Goal: Task Accomplishment & Management: Use online tool/utility

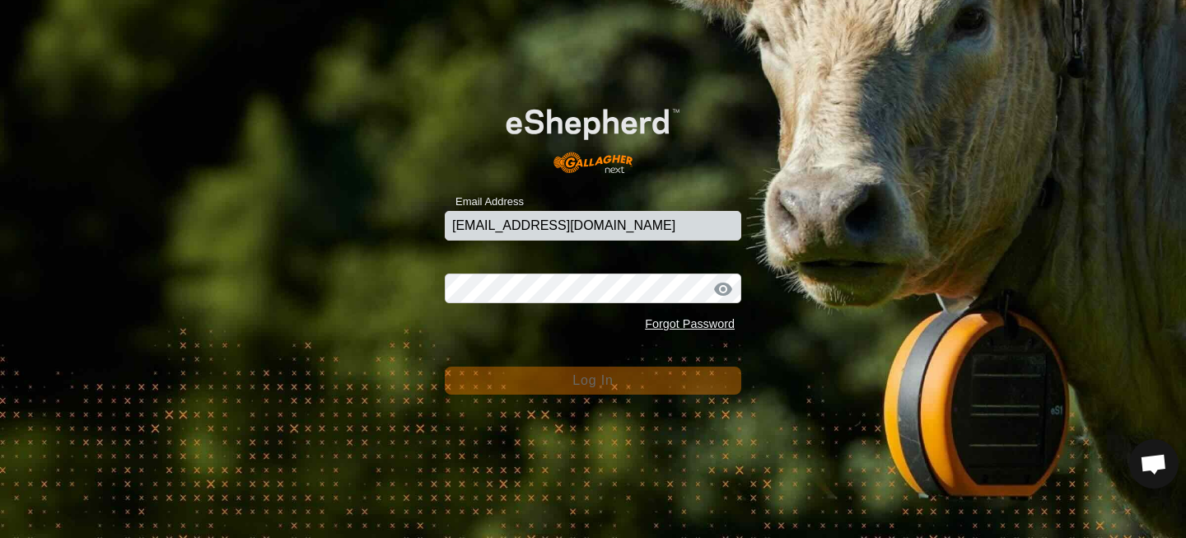
type input "[EMAIL_ADDRESS][DOMAIN_NAME]"
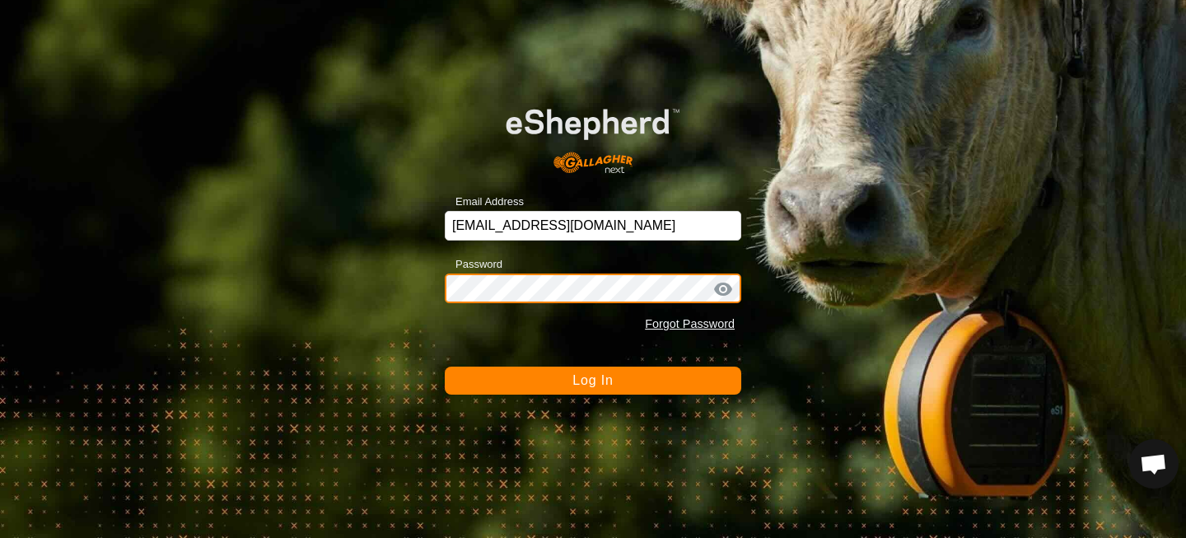
click at [445, 367] on button "Log In" at bounding box center [593, 381] width 297 height 28
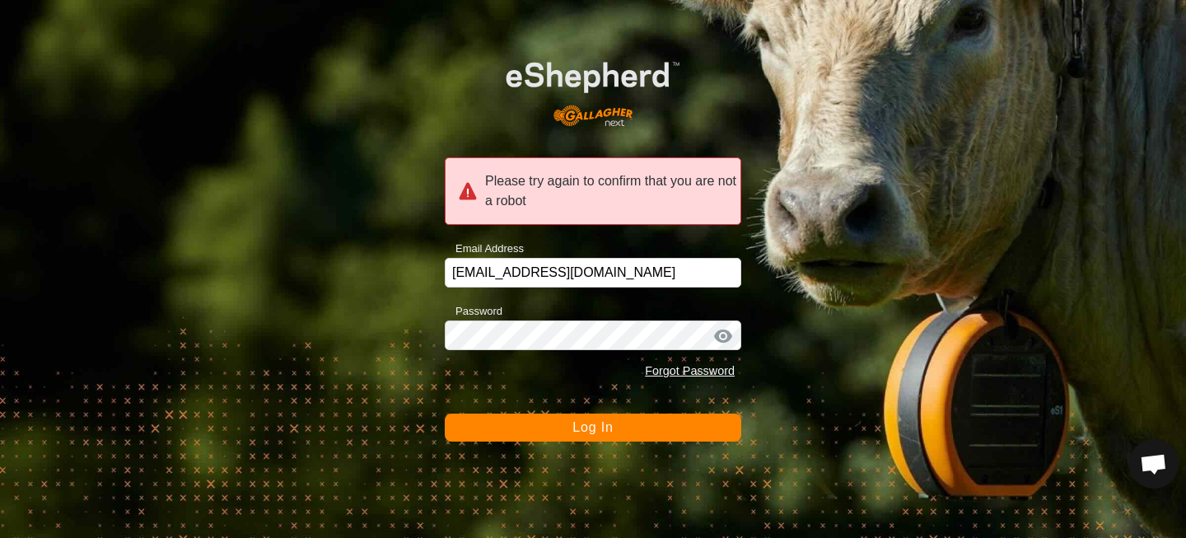
click at [598, 425] on span "Log In" at bounding box center [593, 427] width 40 height 14
click at [596, 428] on span "Log In" at bounding box center [593, 427] width 40 height 14
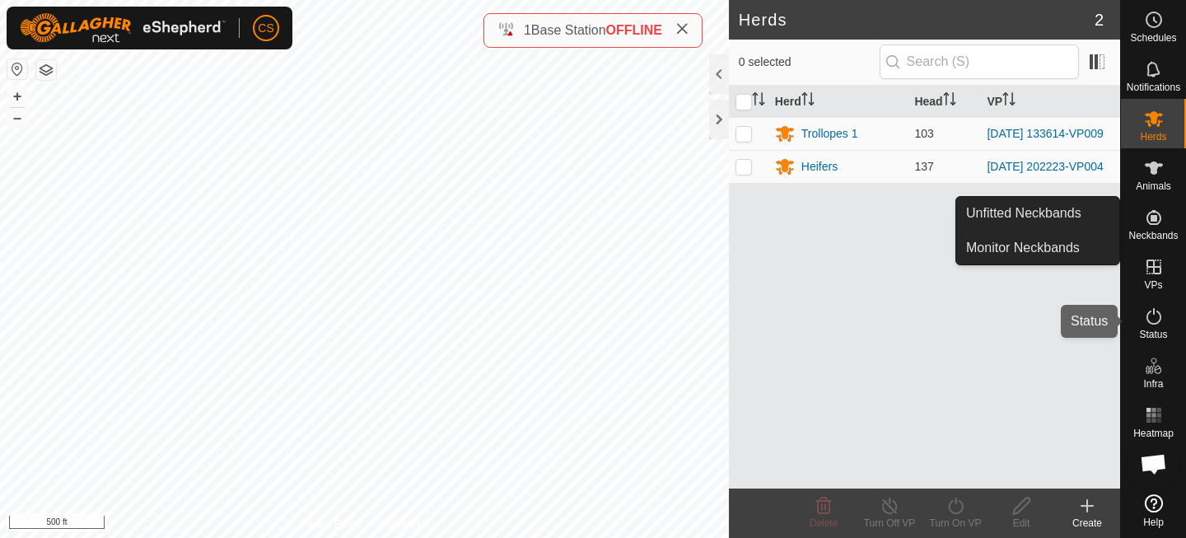
click at [1153, 320] on icon at bounding box center [1154, 317] width 20 height 20
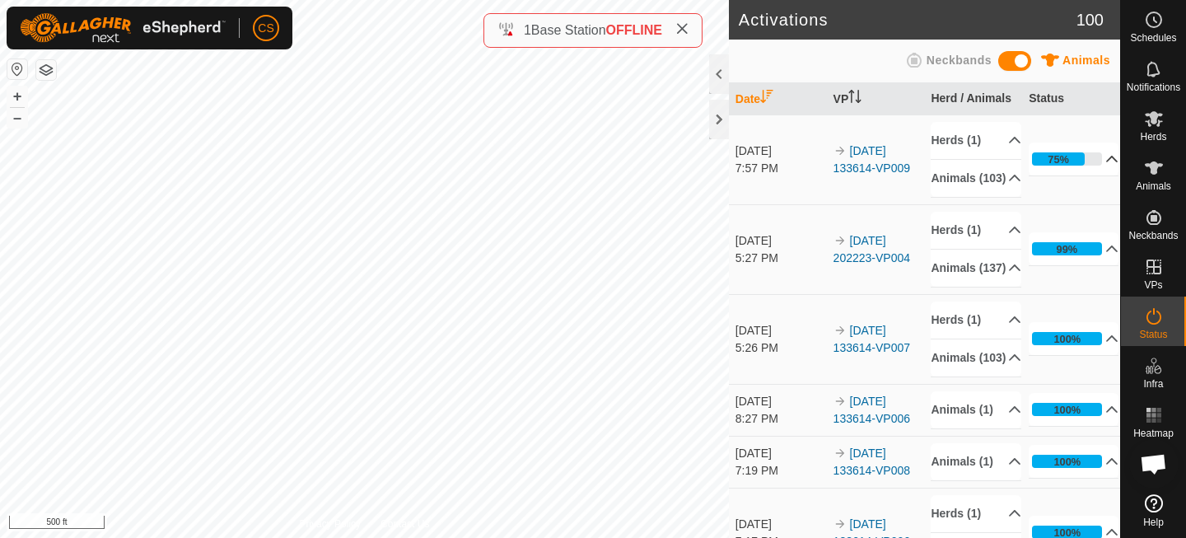
click at [1093, 164] on p-accordion-header "75%" at bounding box center [1074, 159] width 90 height 33
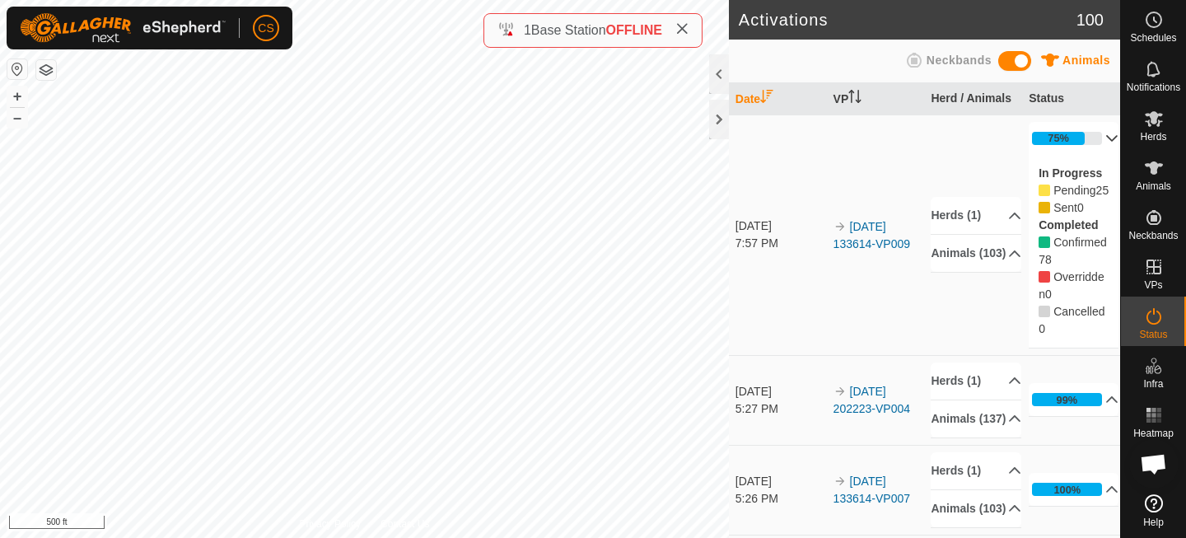
click at [1084, 133] on p-accordion-header "75%" at bounding box center [1074, 138] width 90 height 33
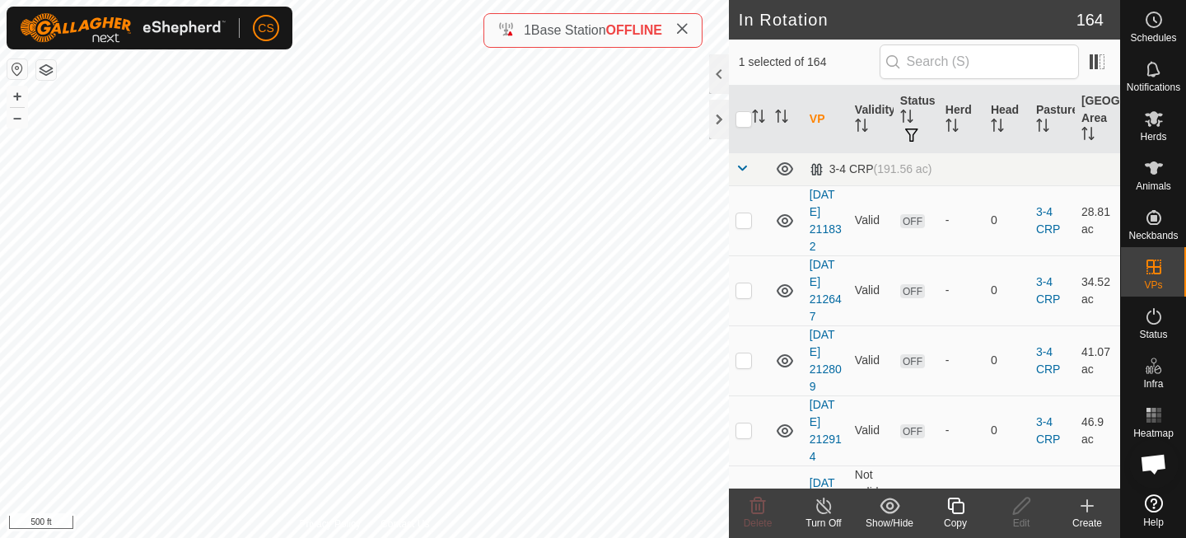
click at [962, 505] on icon at bounding box center [956, 506] width 16 height 16
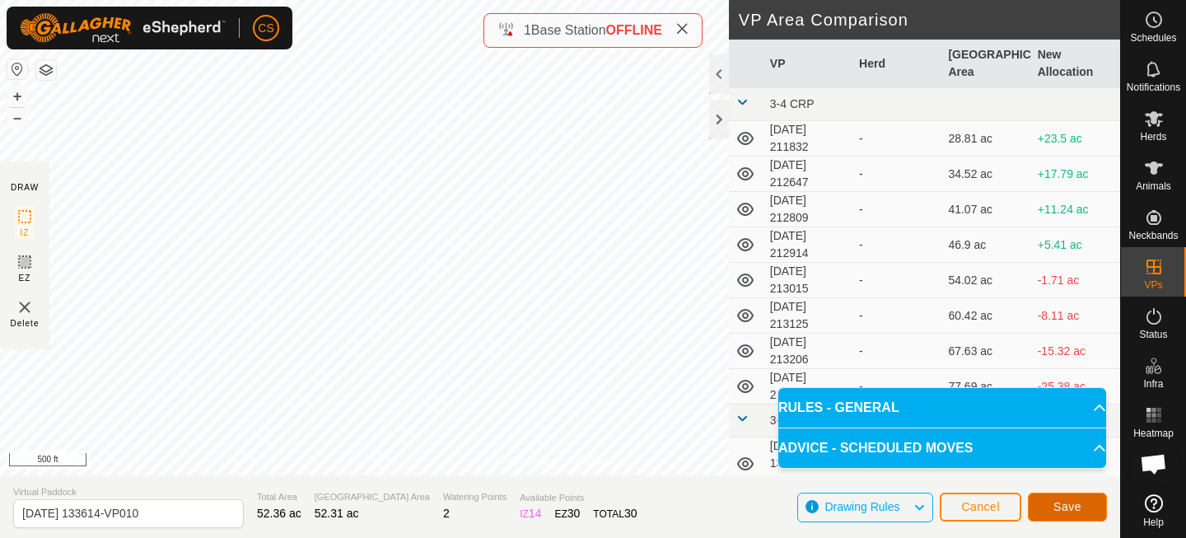
click at [1047, 508] on button "Save" at bounding box center [1067, 507] width 79 height 29
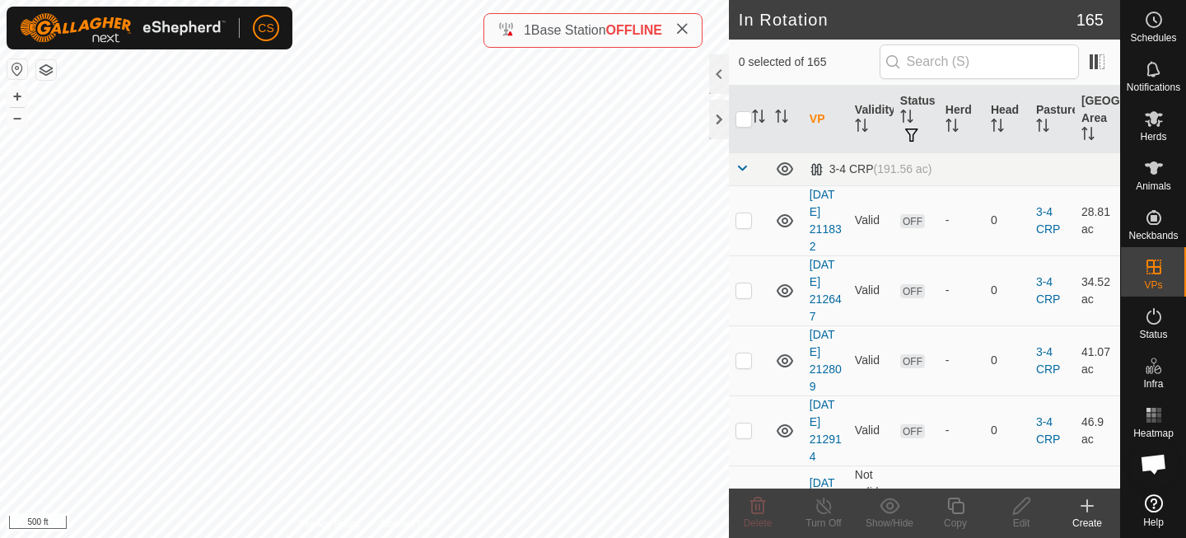
checkbox input "true"
click at [955, 504] on icon at bounding box center [956, 506] width 21 height 20
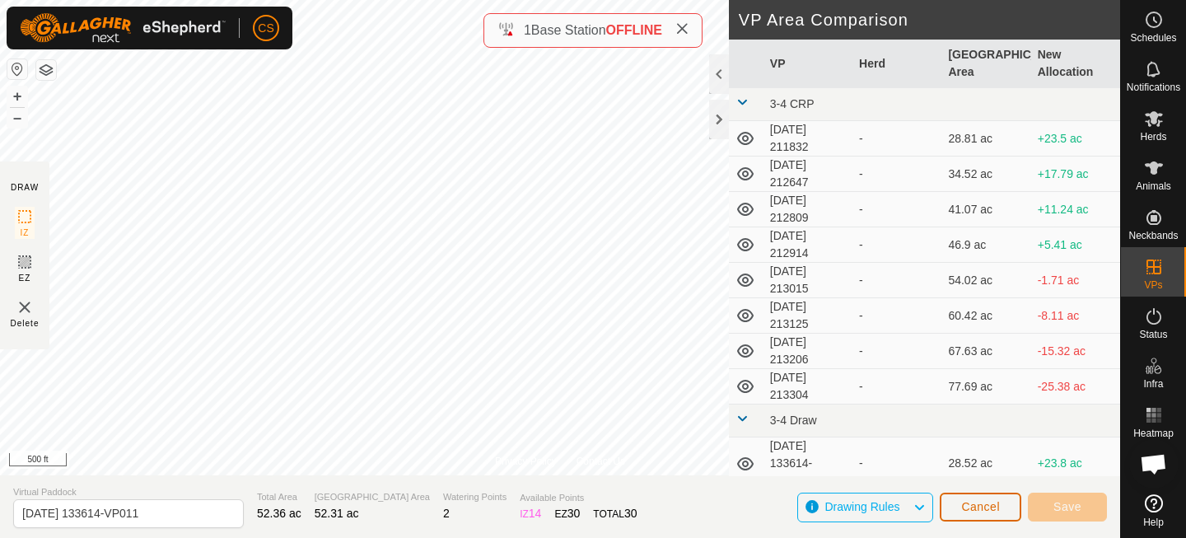
click at [999, 504] on span "Cancel" at bounding box center [981, 506] width 39 height 13
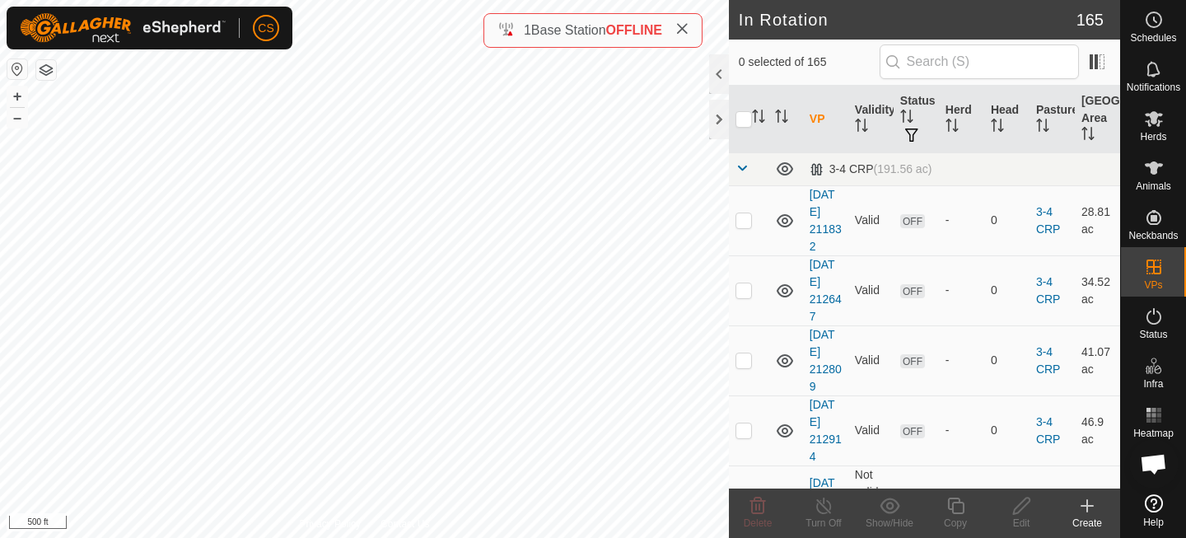
checkbox input "true"
checkbox input "false"
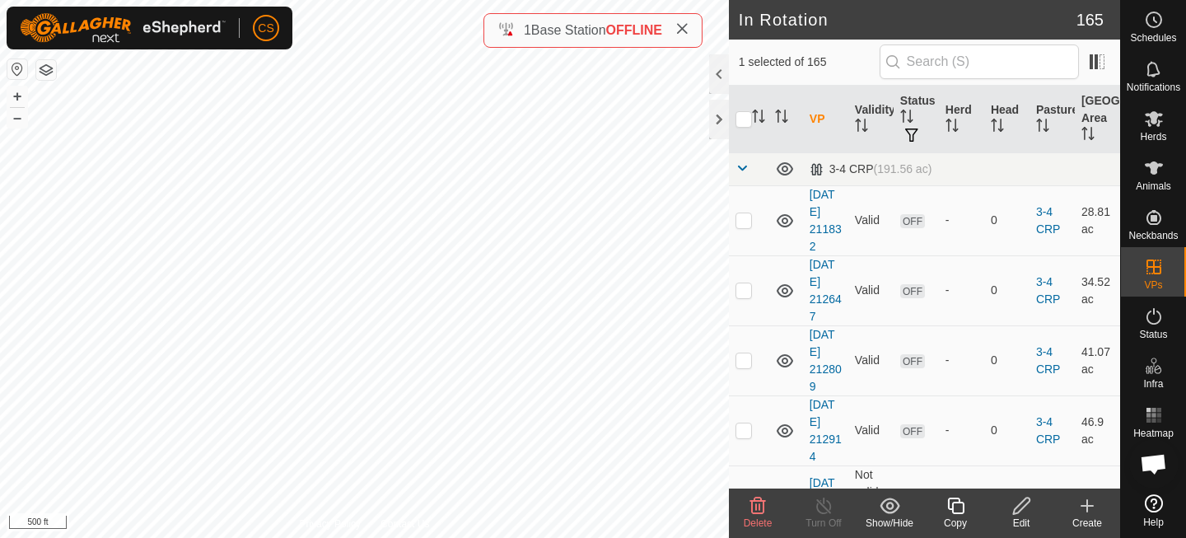
checkbox input "true"
checkbox input "false"
click at [953, 508] on icon at bounding box center [956, 506] width 21 height 20
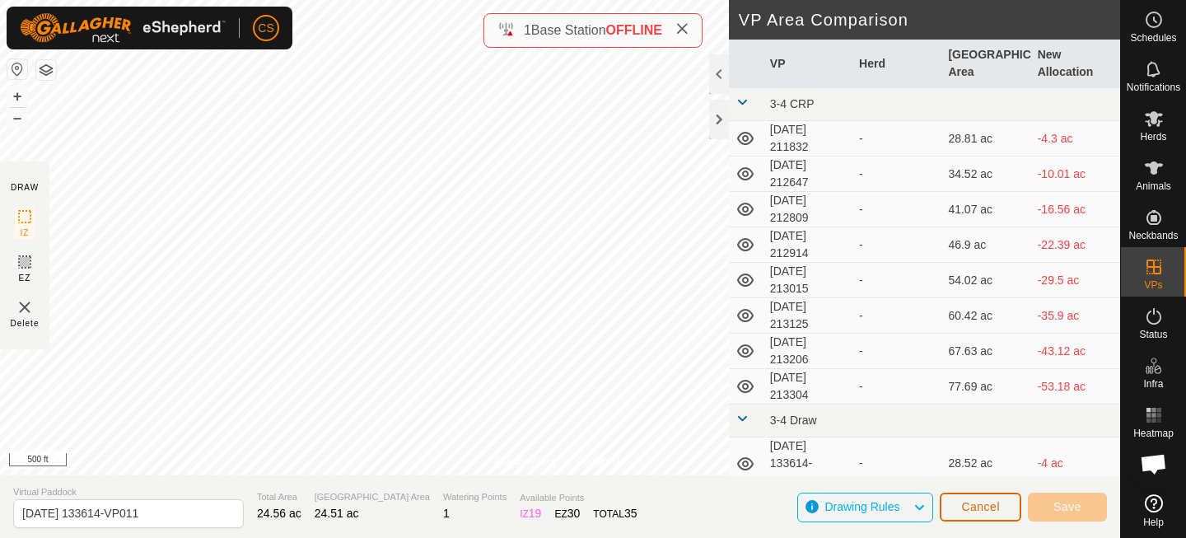
click at [968, 505] on span "Cancel" at bounding box center [981, 506] width 39 height 13
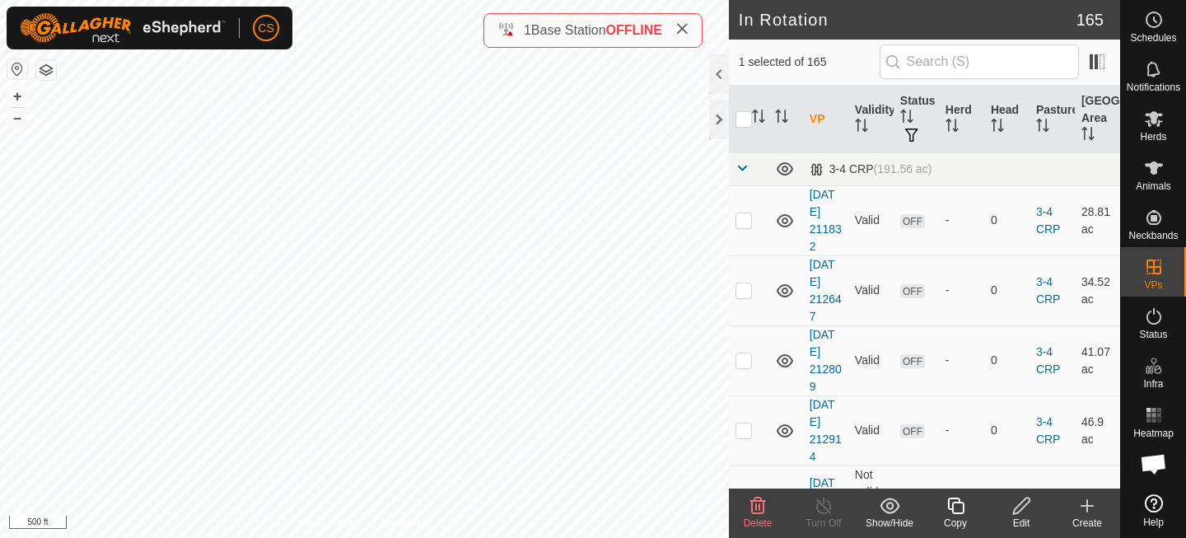
checkbox input "true"
click at [1154, 173] on icon at bounding box center [1154, 167] width 18 height 13
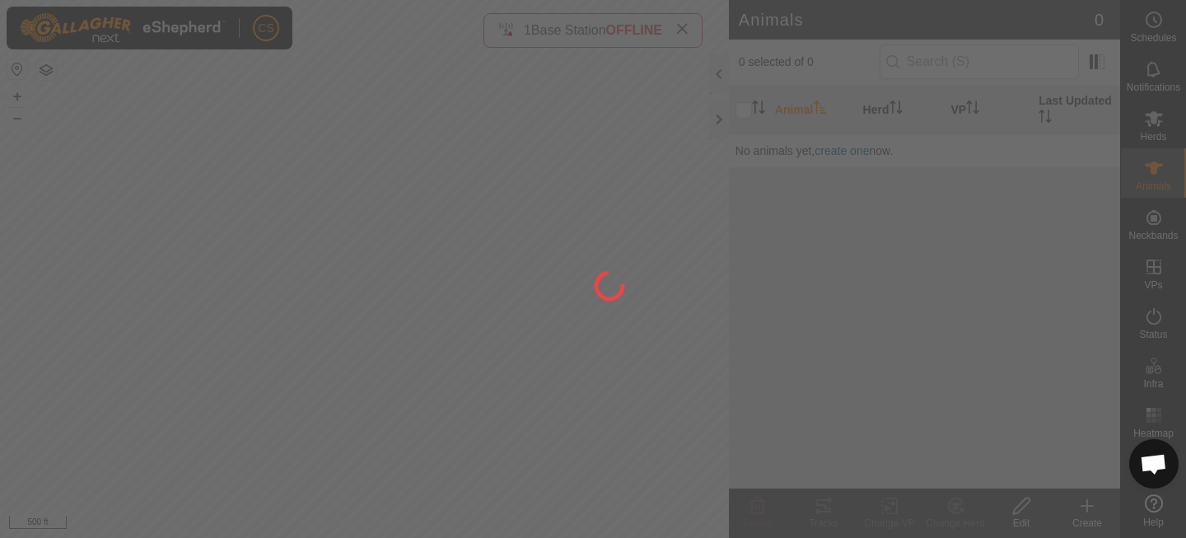
click at [1157, 128] on div at bounding box center [593, 269] width 1186 height 538
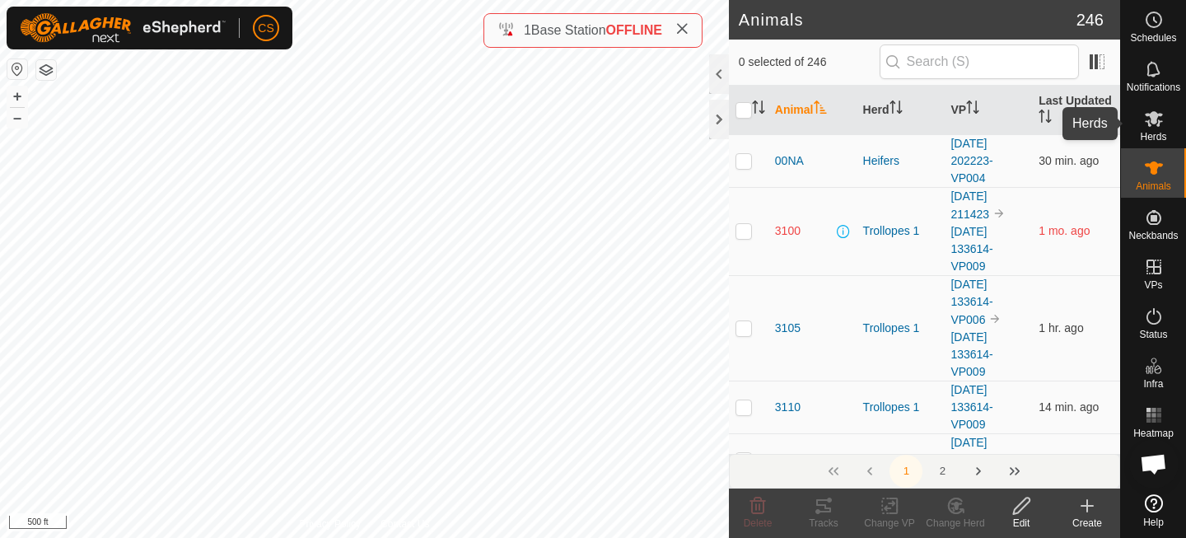
click at [1151, 129] on es-mob-svg-icon at bounding box center [1154, 118] width 30 height 26
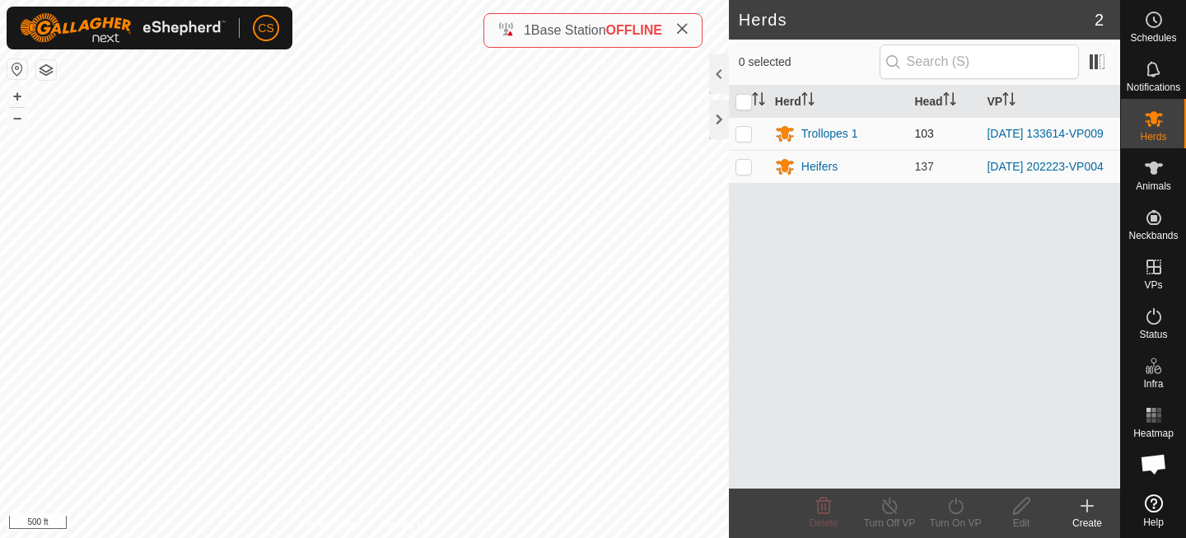
click at [745, 133] on p-checkbox at bounding box center [744, 133] width 16 height 13
checkbox input "true"
click at [954, 503] on icon at bounding box center [956, 506] width 21 height 20
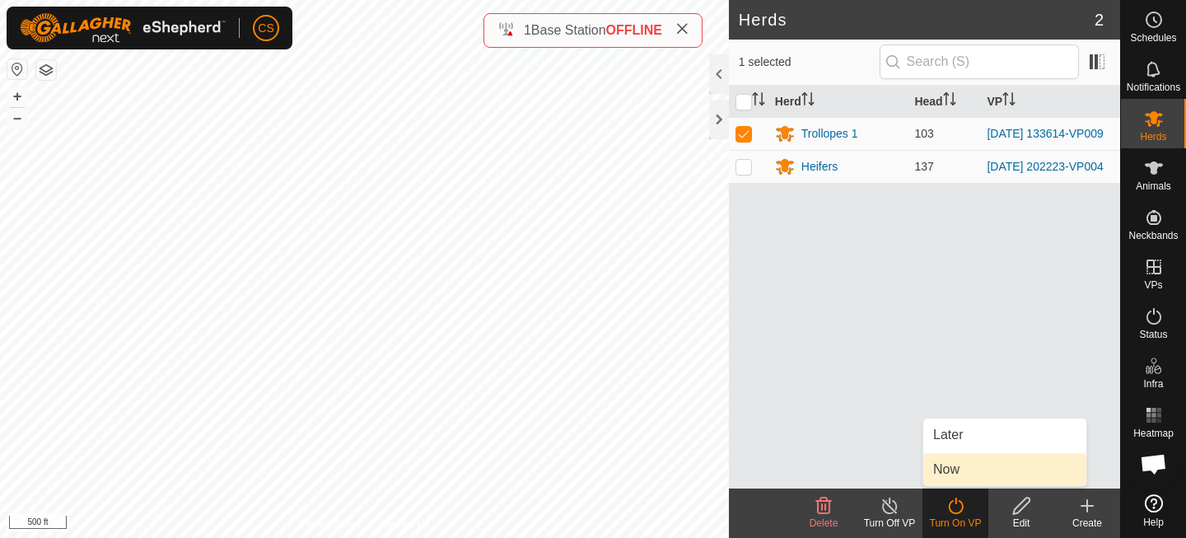
click at [945, 475] on link "Now" at bounding box center [1005, 469] width 163 height 33
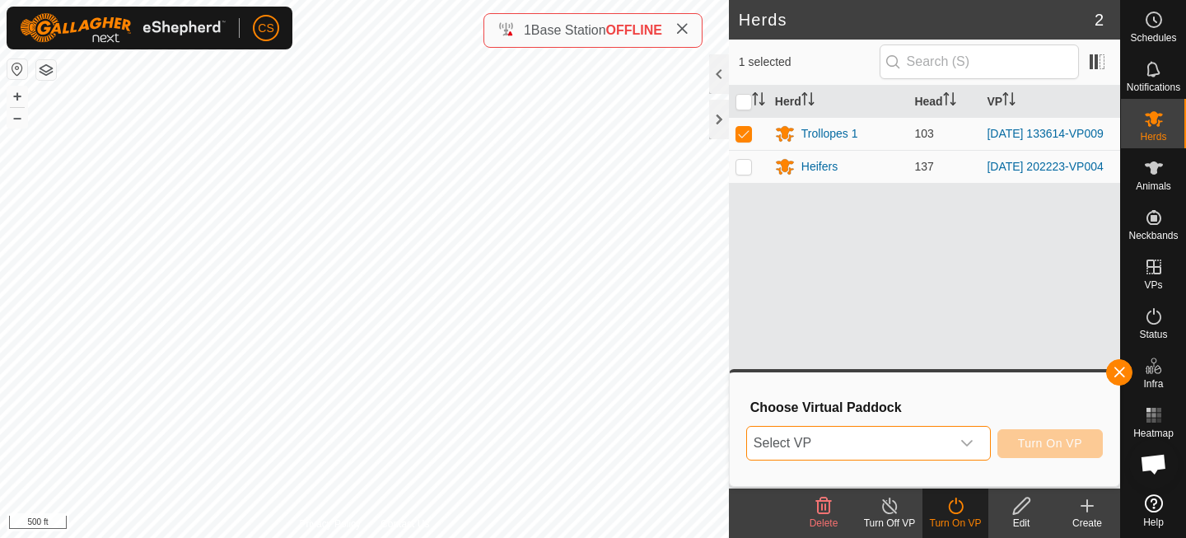
click at [925, 447] on span "Select VP" at bounding box center [849, 443] width 204 height 33
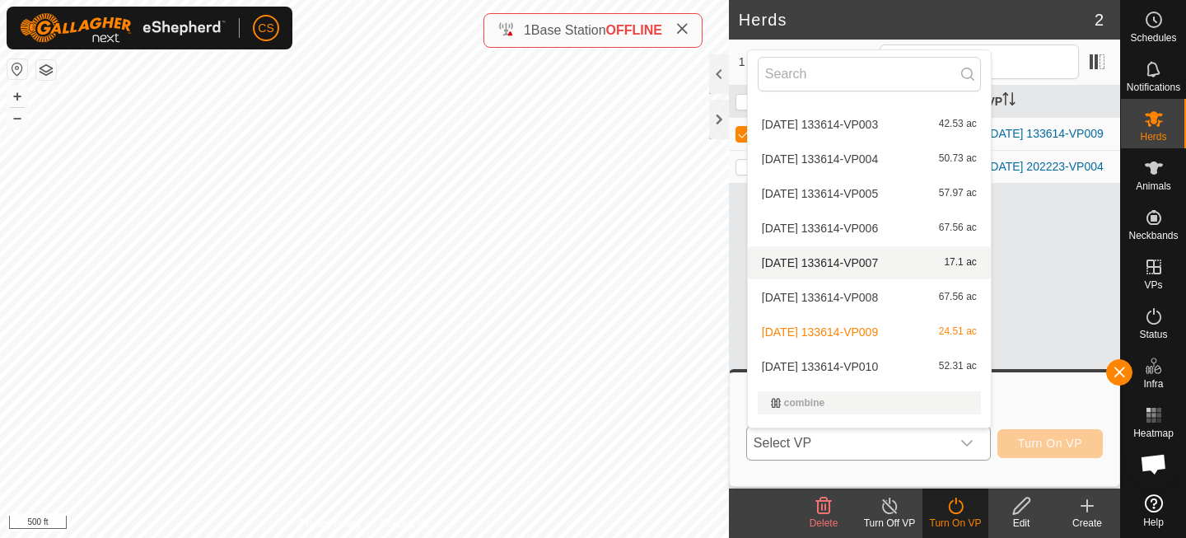
scroll to position [438, 0]
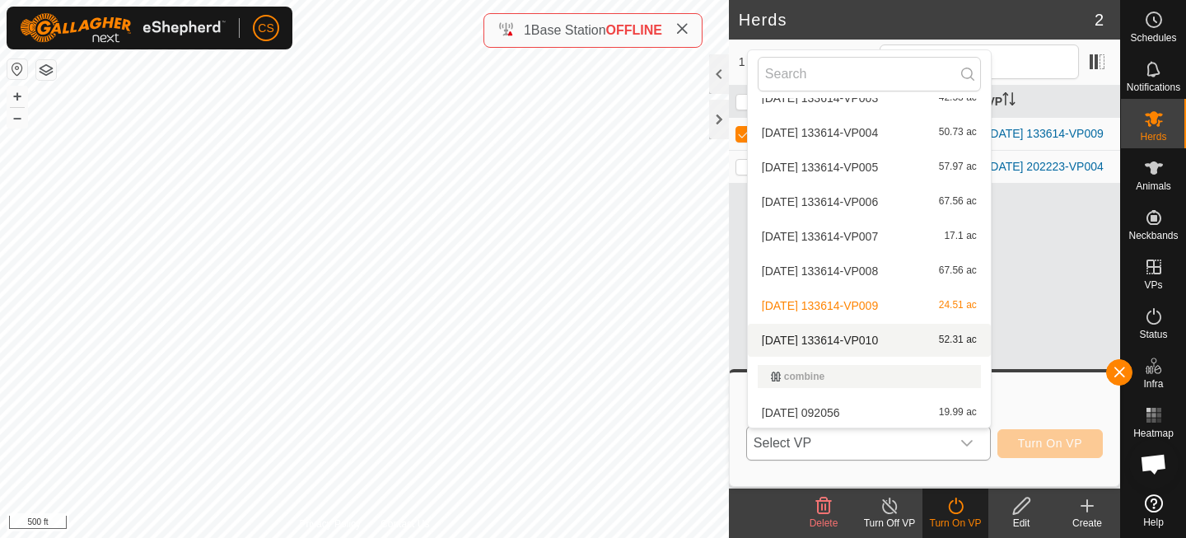
click at [873, 339] on li "[DATE] 133614-VP010 52.31 ac" at bounding box center [869, 340] width 243 height 33
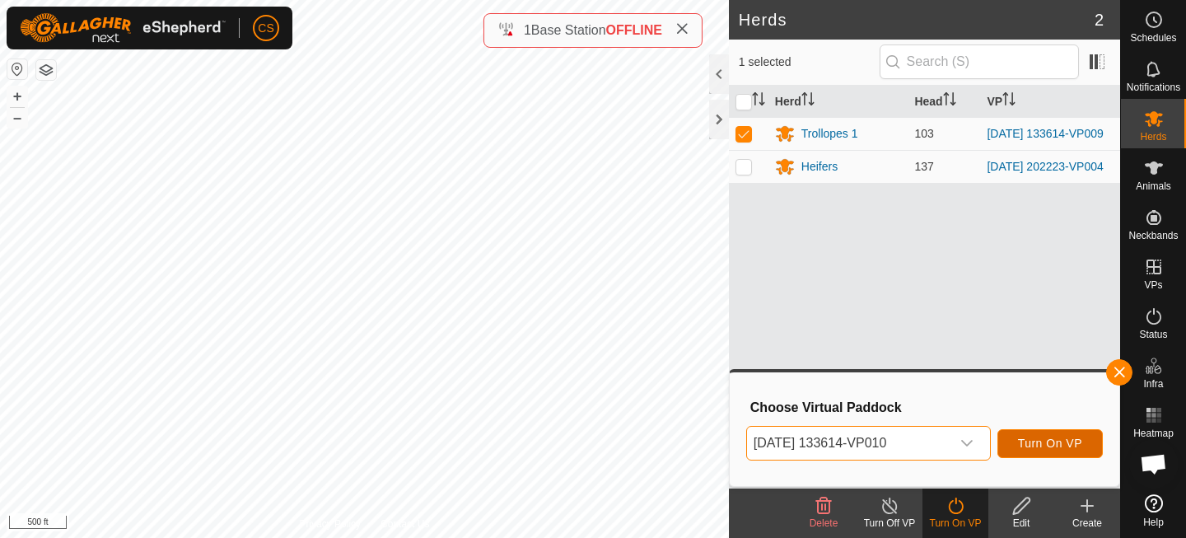
click at [1043, 442] on span "Turn On VP" at bounding box center [1050, 443] width 64 height 13
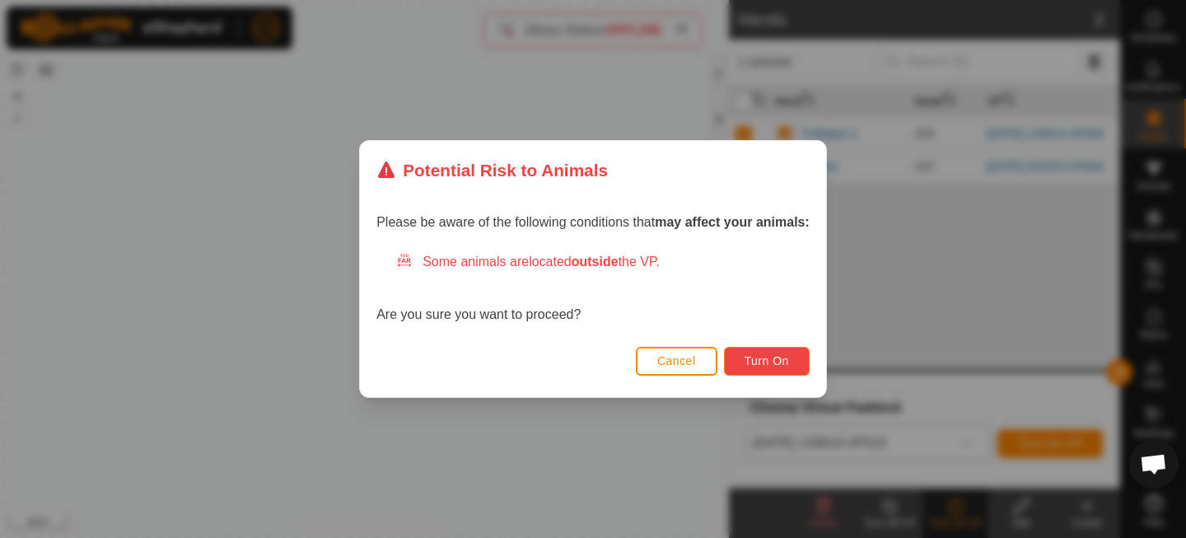
click at [763, 370] on button "Turn On" at bounding box center [767, 361] width 86 height 29
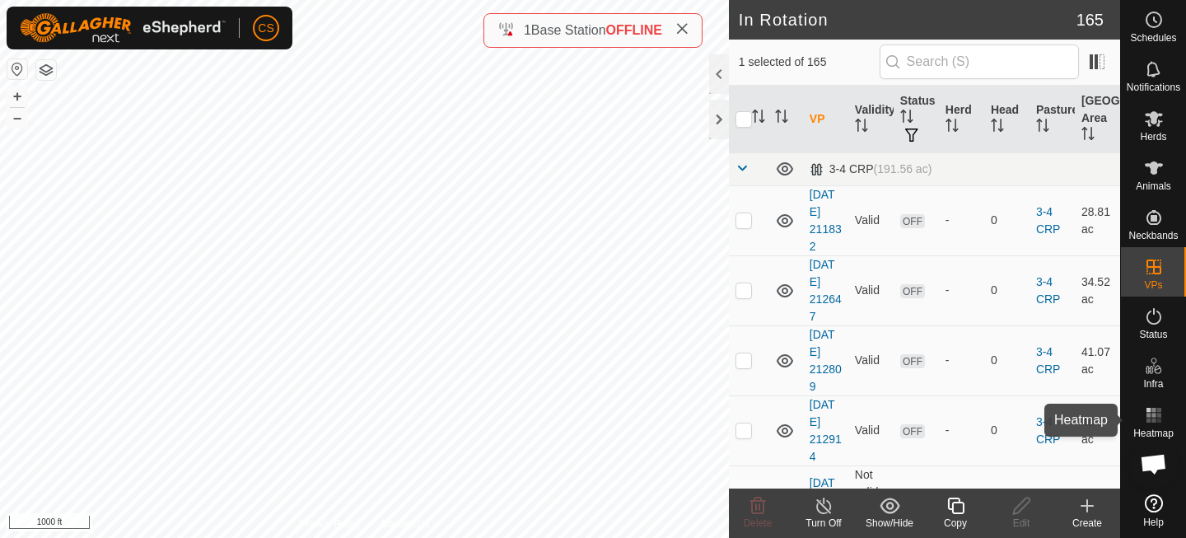
click at [1156, 414] on icon at bounding box center [1154, 415] width 20 height 20
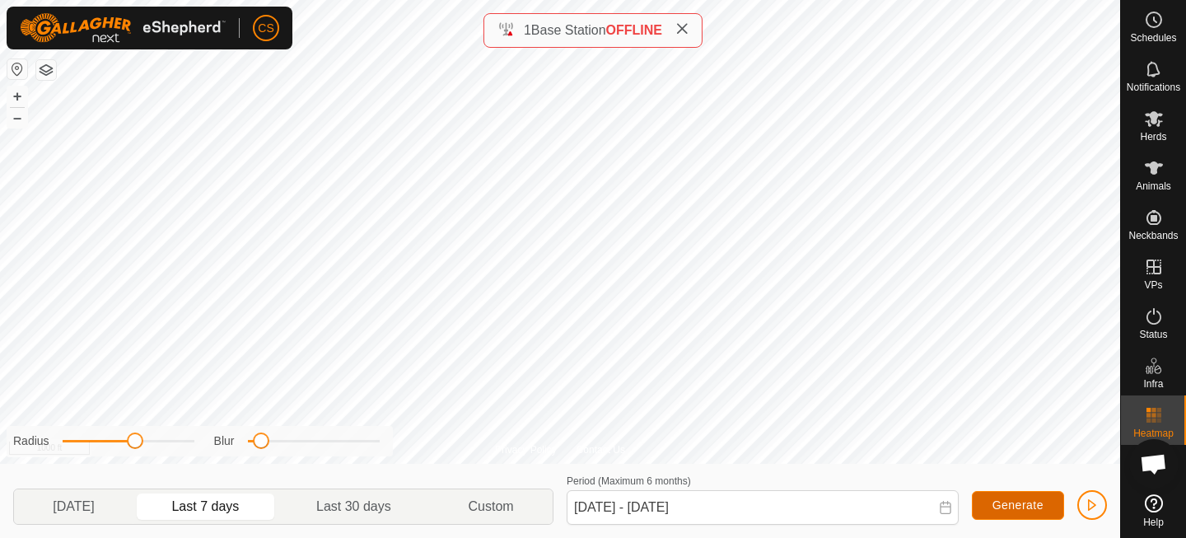
click at [992, 503] on button "Generate" at bounding box center [1018, 505] width 92 height 29
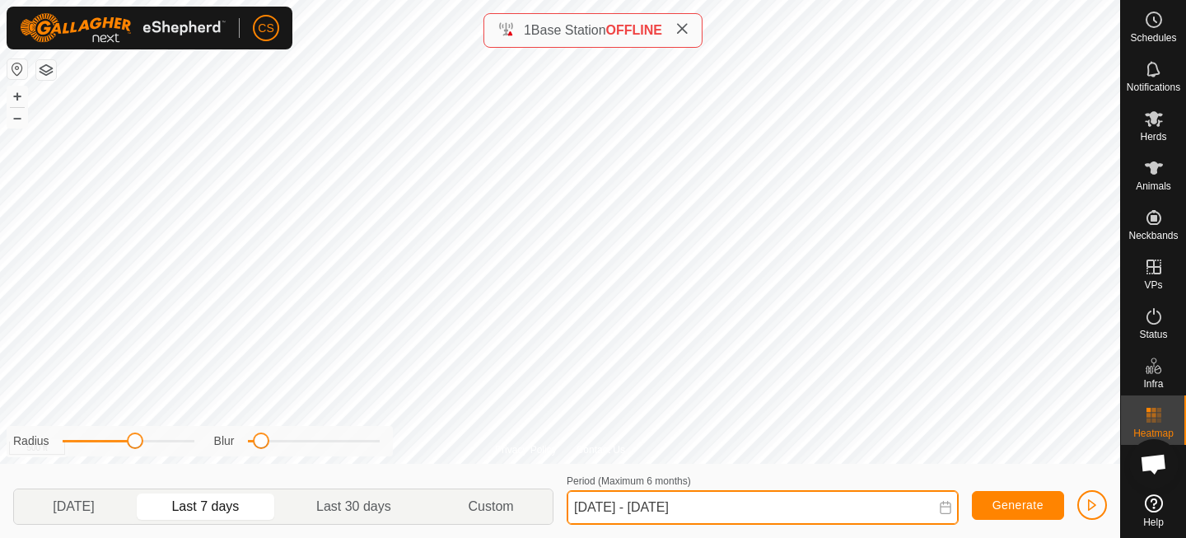
click at [747, 500] on input "[DATE] - [DATE]" at bounding box center [763, 507] width 392 height 35
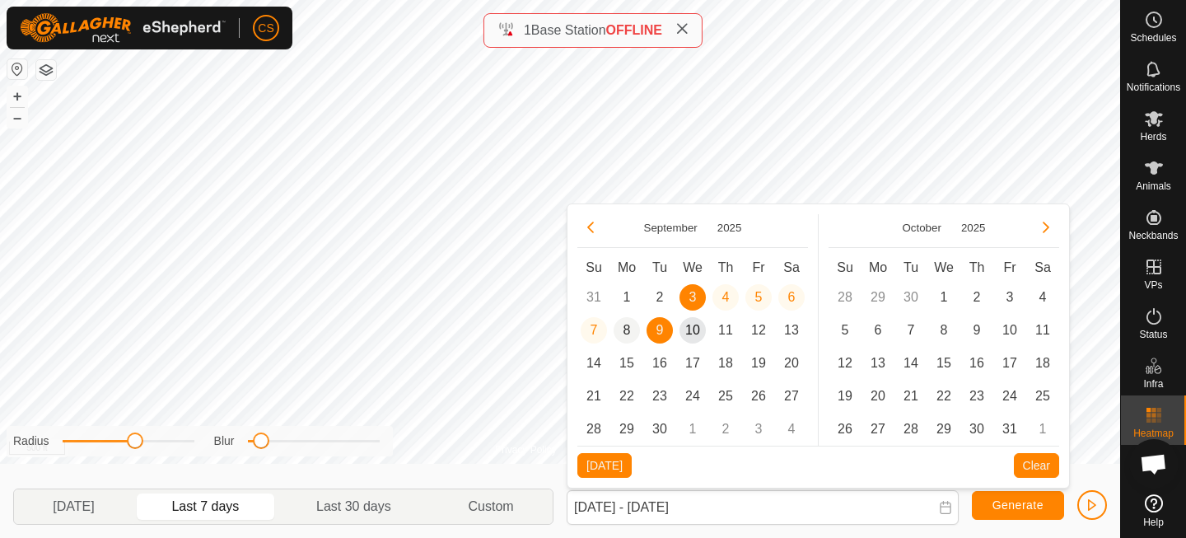
click at [631, 339] on span "8" at bounding box center [627, 330] width 26 height 26
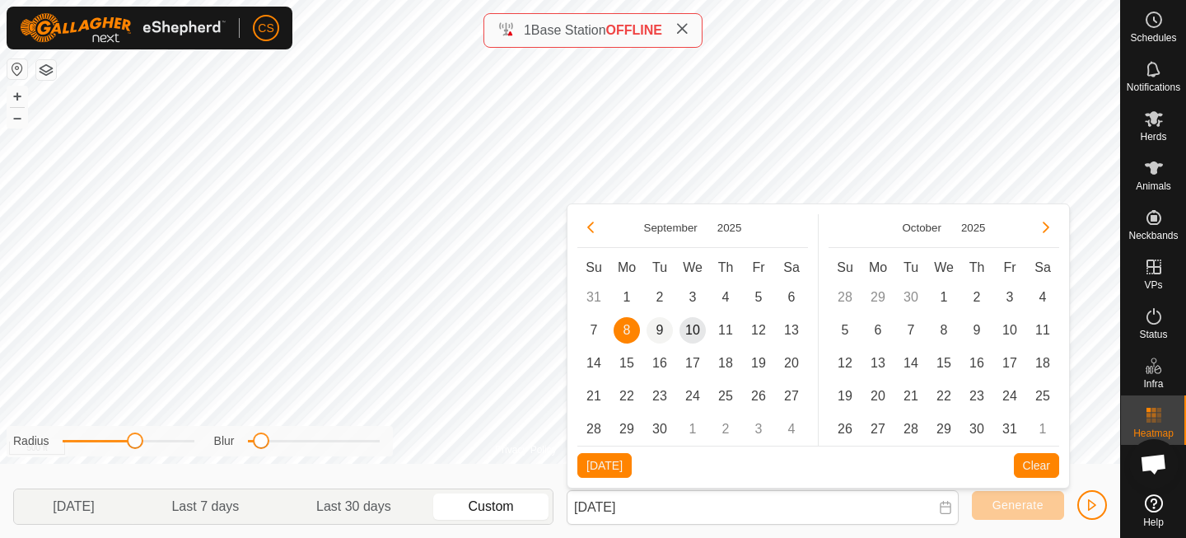
click at [657, 334] on span "9" at bounding box center [660, 330] width 26 height 26
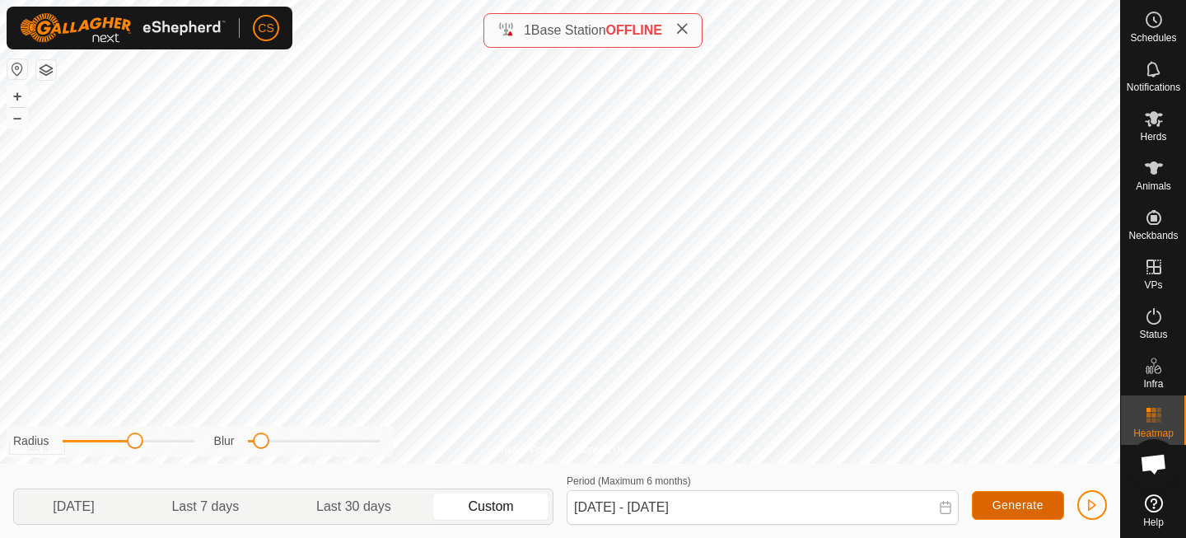
click at [994, 505] on span "Generate" at bounding box center [1018, 504] width 51 height 13
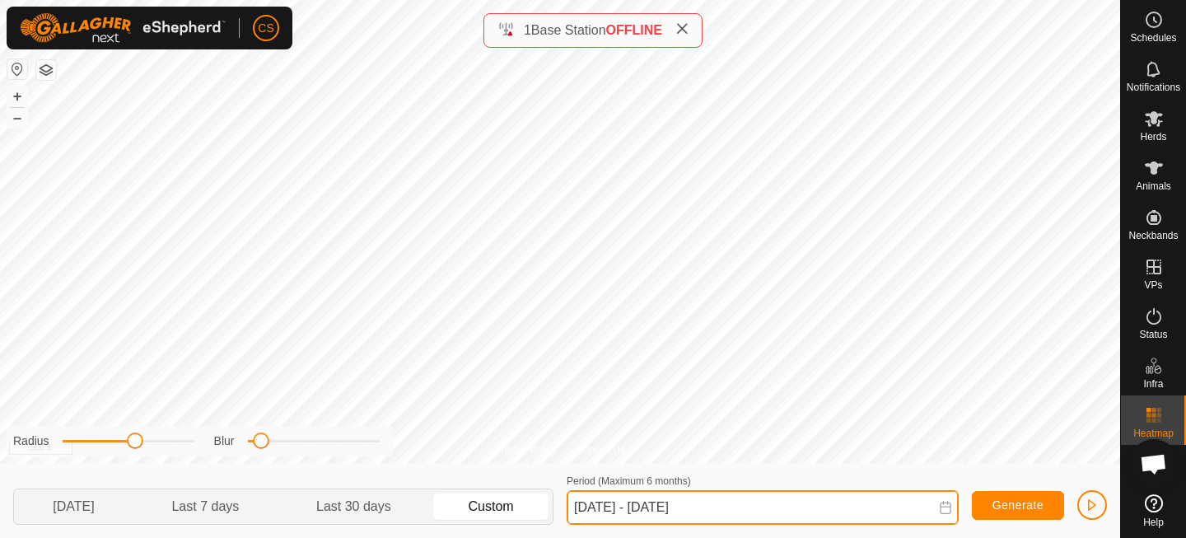
click at [768, 505] on input "[DATE] - [DATE]" at bounding box center [763, 507] width 392 height 35
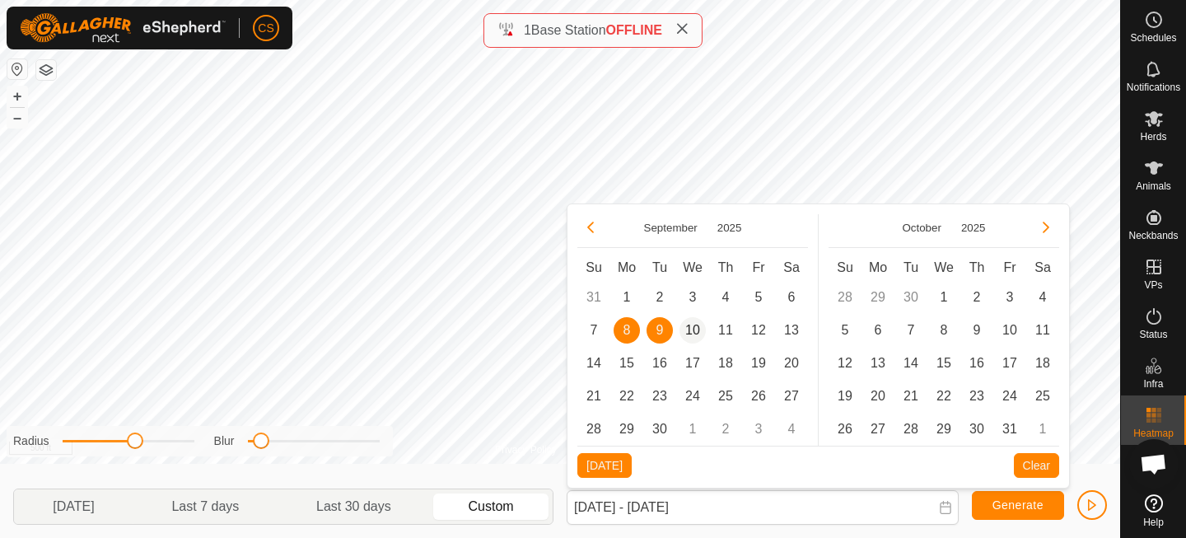
click at [686, 328] on span "10" at bounding box center [693, 330] width 26 height 26
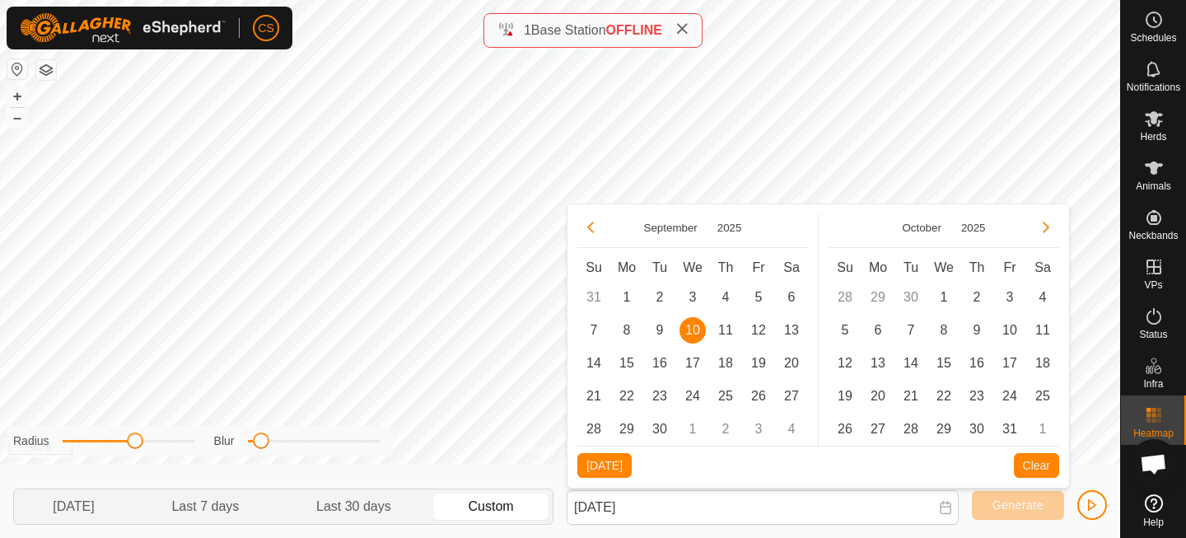
click at [673, 328] on td "9" at bounding box center [659, 330] width 33 height 33
click at [667, 328] on span "9" at bounding box center [660, 330] width 26 height 26
click at [697, 330] on span "10" at bounding box center [693, 330] width 26 height 26
type input "[DATE] - [DATE]"
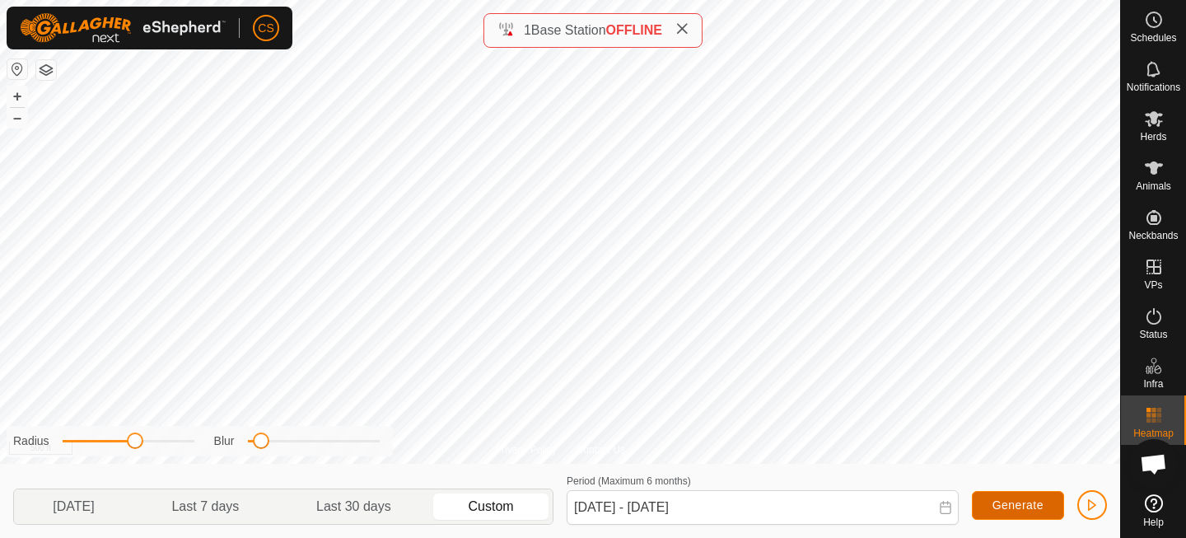
click at [998, 499] on span "Generate" at bounding box center [1018, 504] width 51 height 13
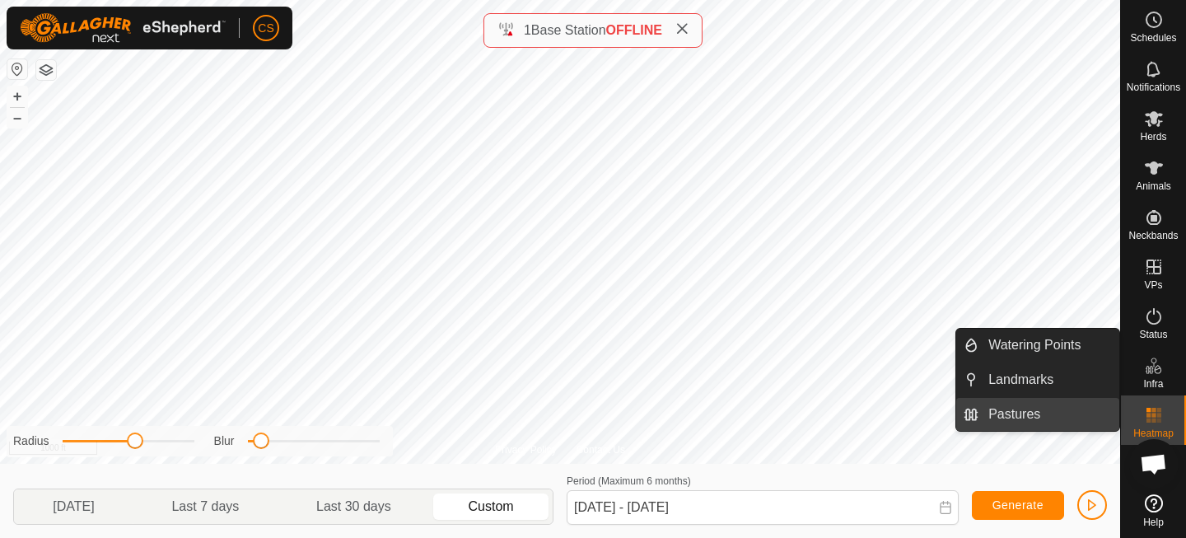
click at [1005, 404] on link "Pastures" at bounding box center [1049, 414] width 141 height 33
